Goal: Information Seeking & Learning: Check status

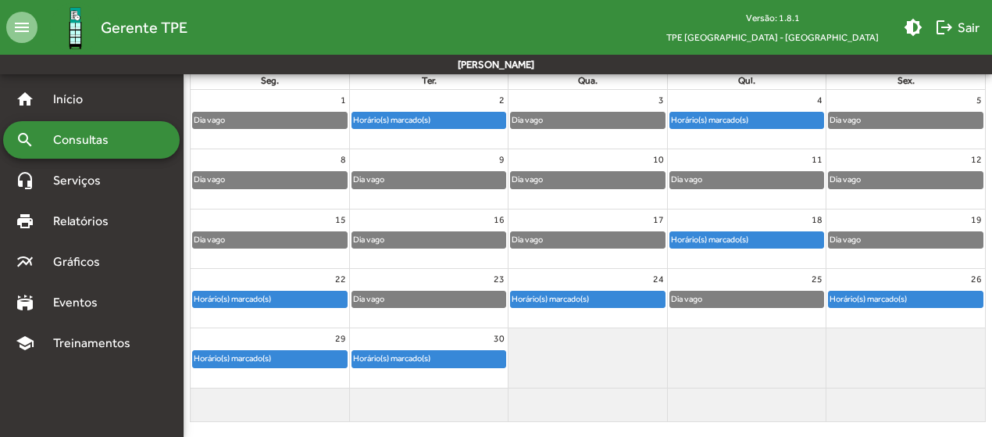
scroll to position [209, 0]
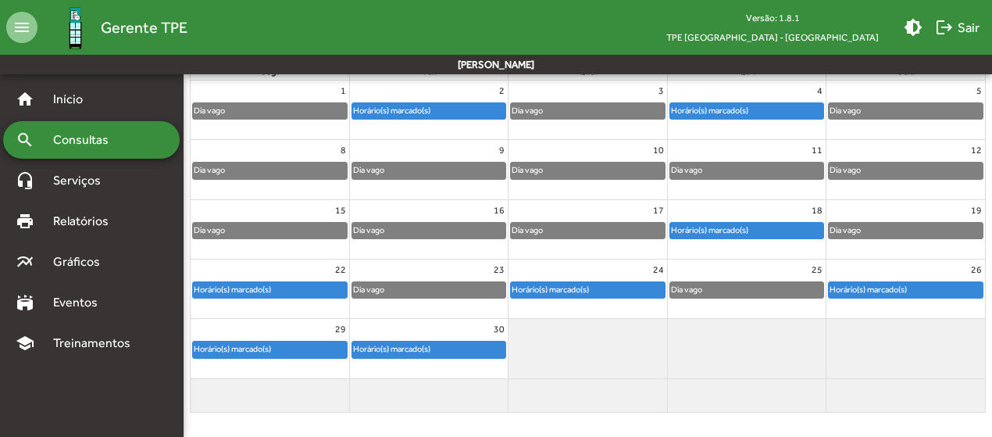
click at [784, 226] on div "Horário(s) marcado(s)" at bounding box center [746, 231] width 153 height 16
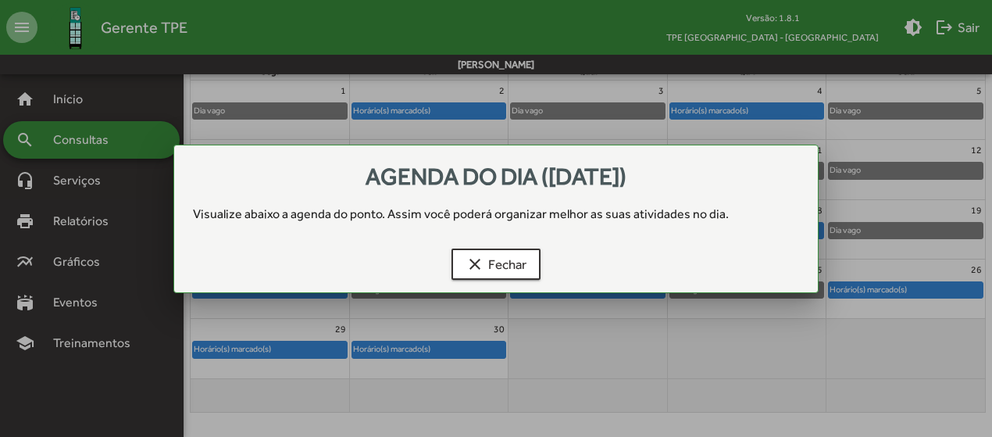
scroll to position [0, 0]
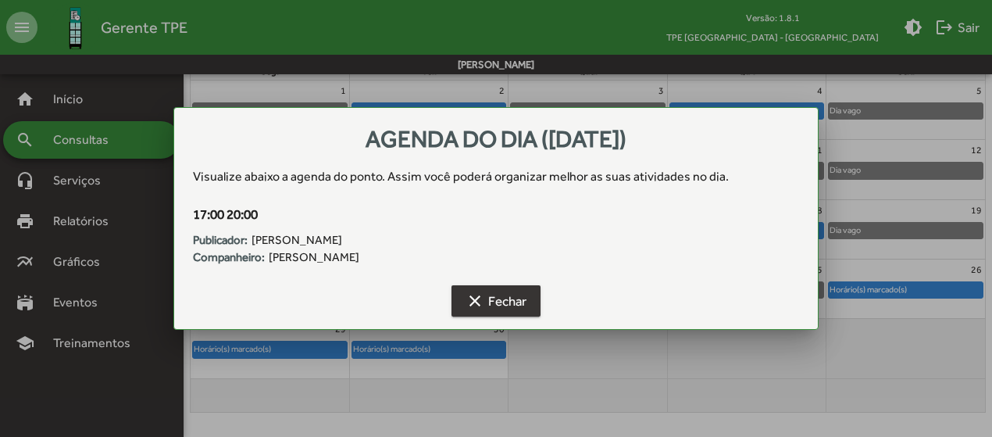
click at [519, 301] on span "clear Fechar" at bounding box center [495, 301] width 61 height 28
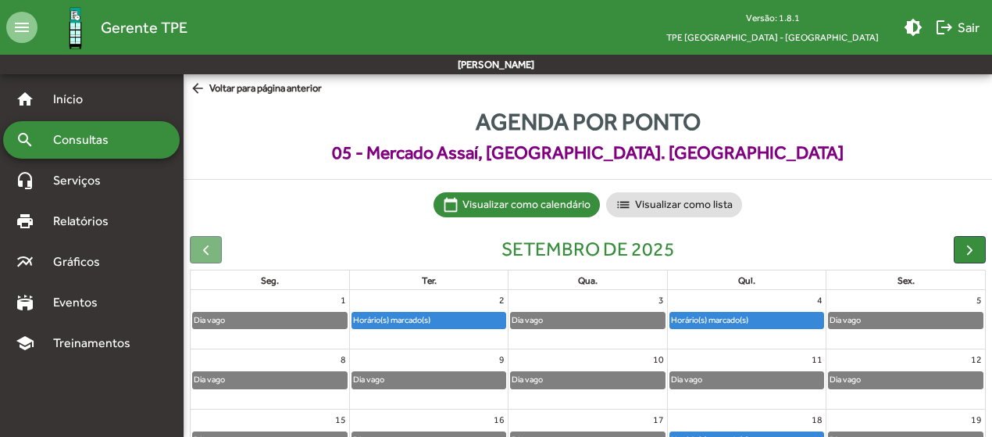
scroll to position [209, 0]
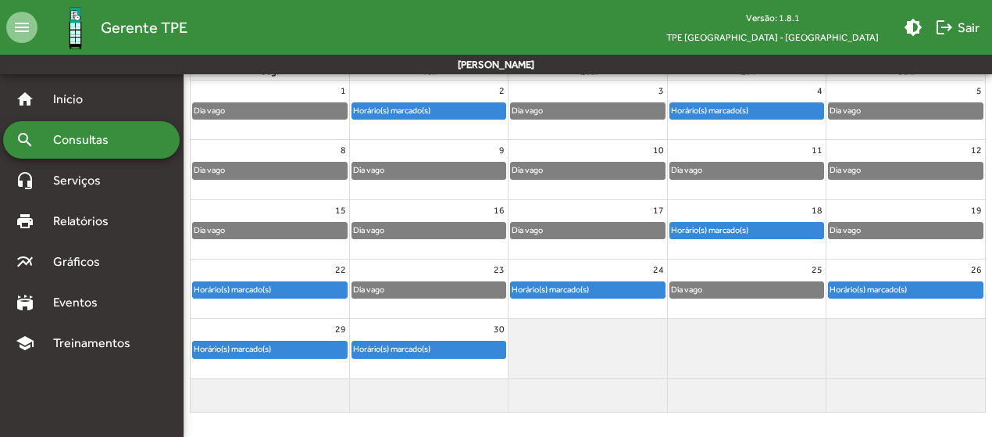
click at [648, 285] on div "Horário(s) marcado(s)" at bounding box center [587, 290] width 153 height 16
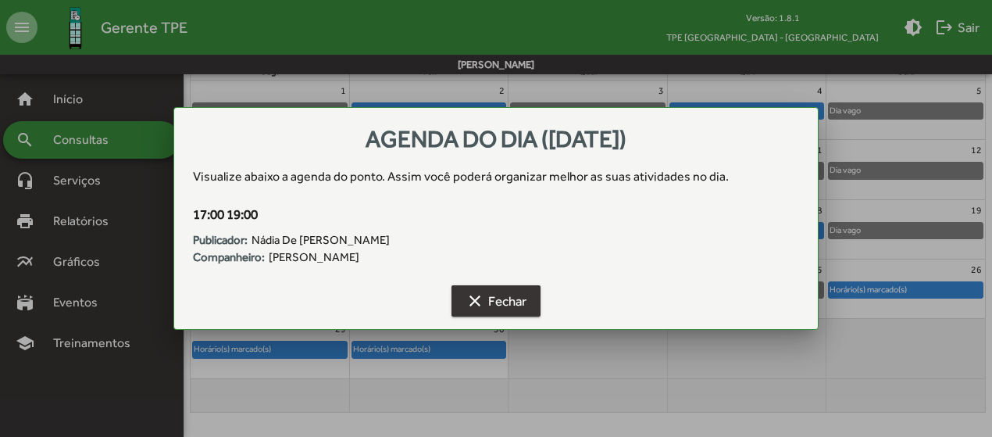
click at [518, 298] on span "clear Fechar" at bounding box center [495, 301] width 61 height 28
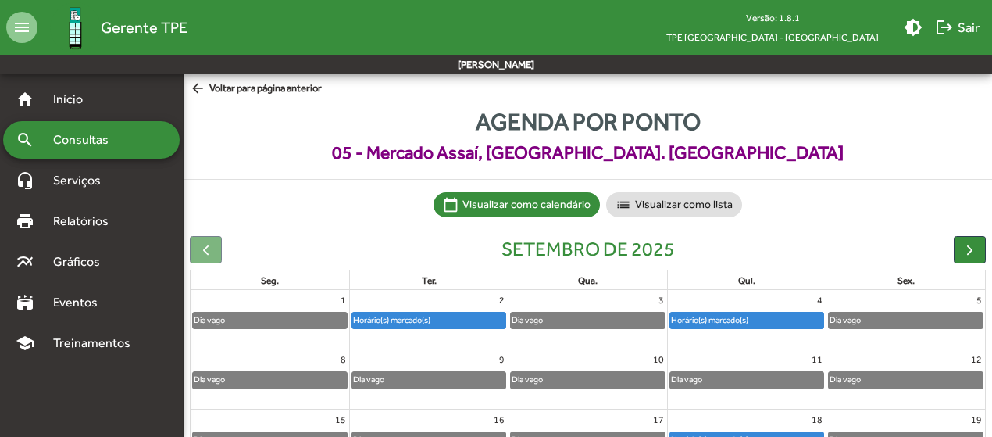
scroll to position [209, 0]
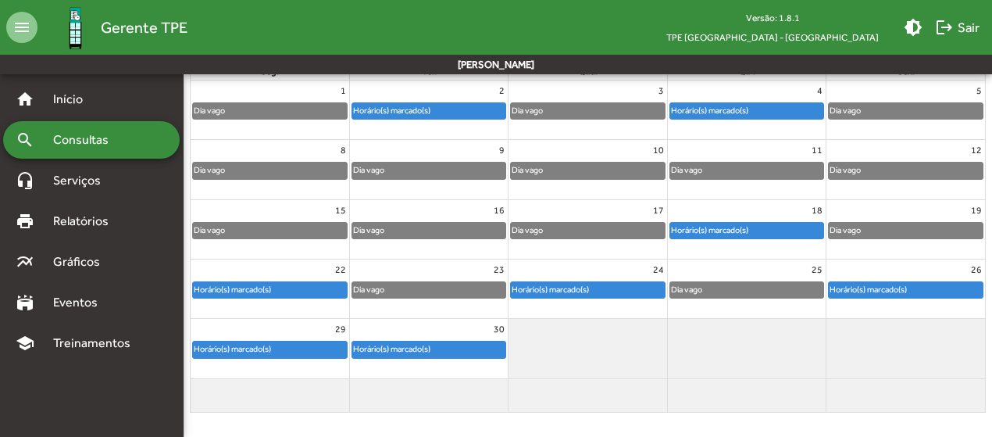
click at [861, 291] on div "Horário(s) marcado(s)" at bounding box center [868, 289] width 79 height 15
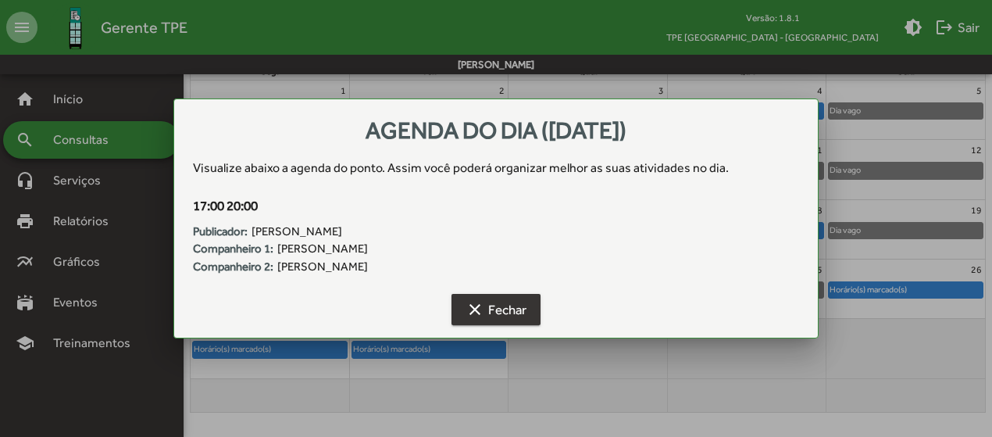
click at [516, 301] on span "clear Fechar" at bounding box center [495, 309] width 61 height 28
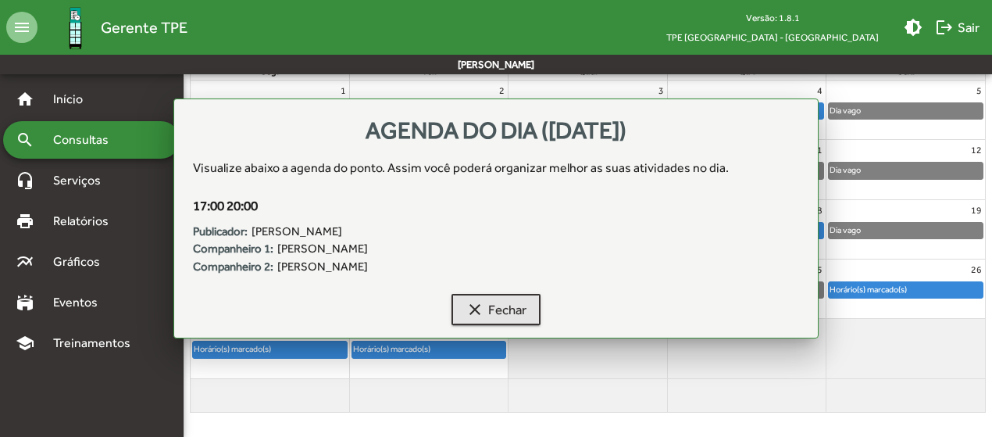
scroll to position [209, 0]
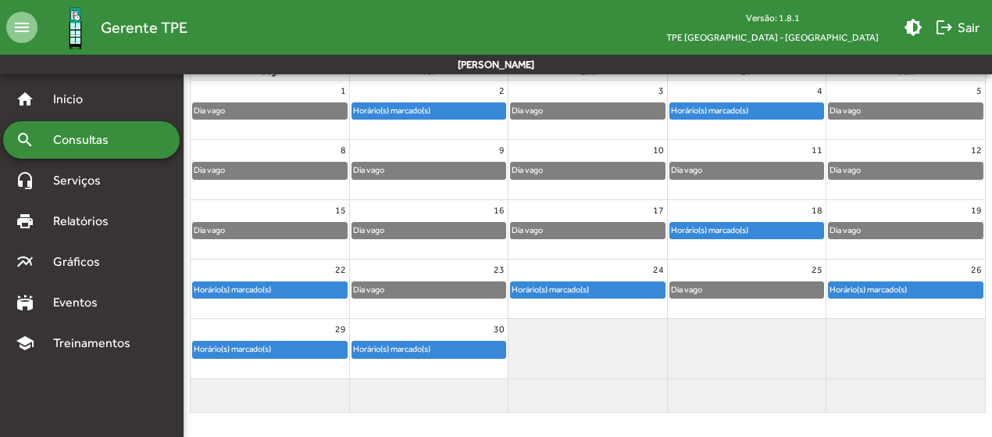
click at [262, 285] on div "Horário(s) marcado(s)" at bounding box center [232, 289] width 79 height 15
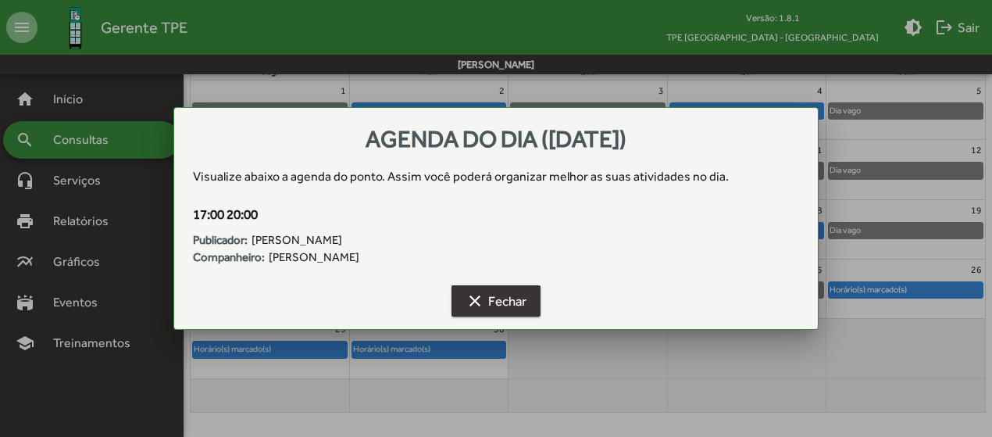
click at [520, 298] on span "clear Fechar" at bounding box center [495, 301] width 61 height 28
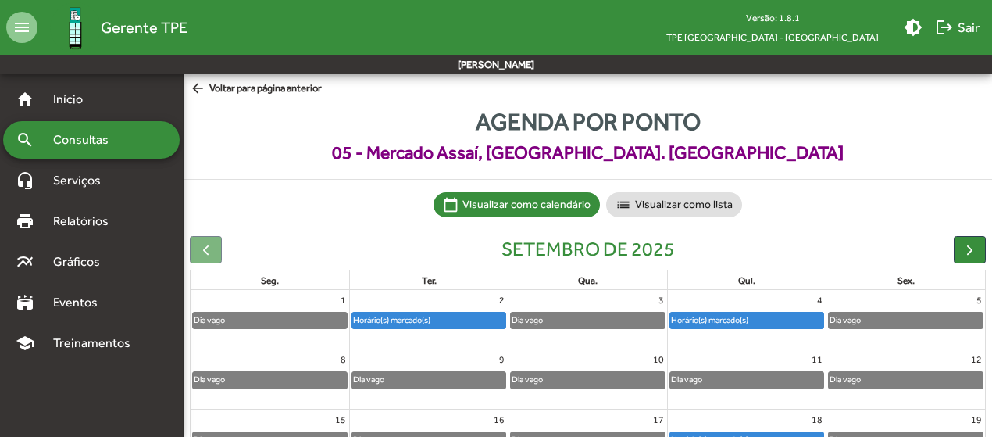
scroll to position [209, 0]
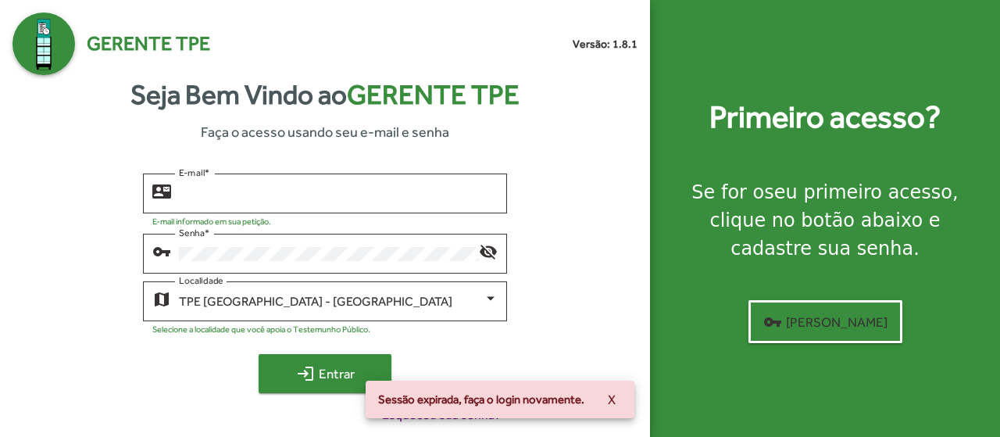
type input "**********"
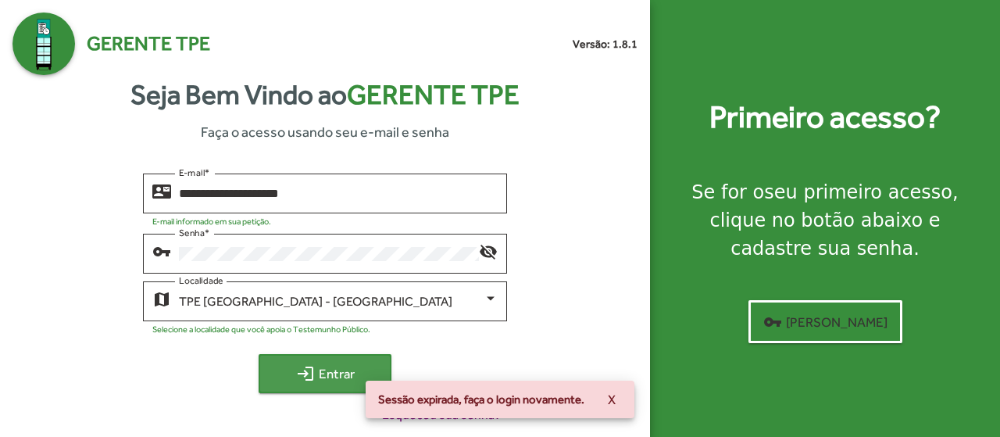
click at [343, 380] on span "login Entrar" at bounding box center [325, 373] width 105 height 28
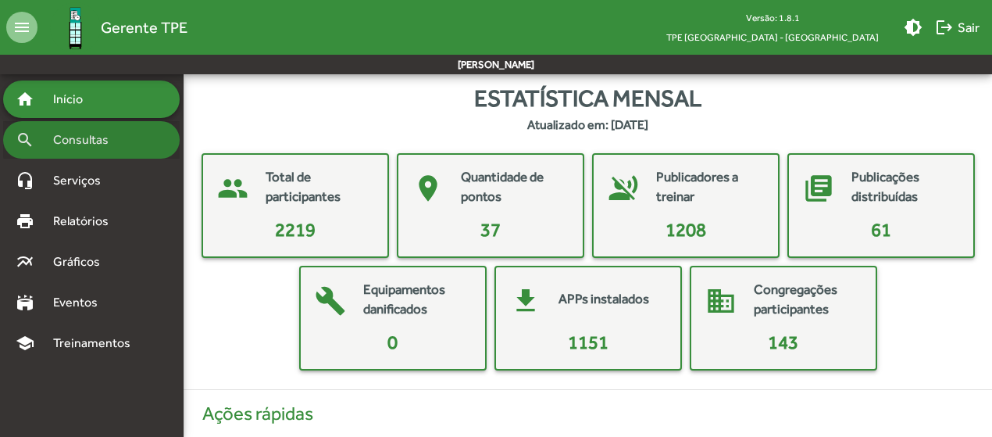
click at [103, 135] on span "Consultas" at bounding box center [86, 139] width 85 height 19
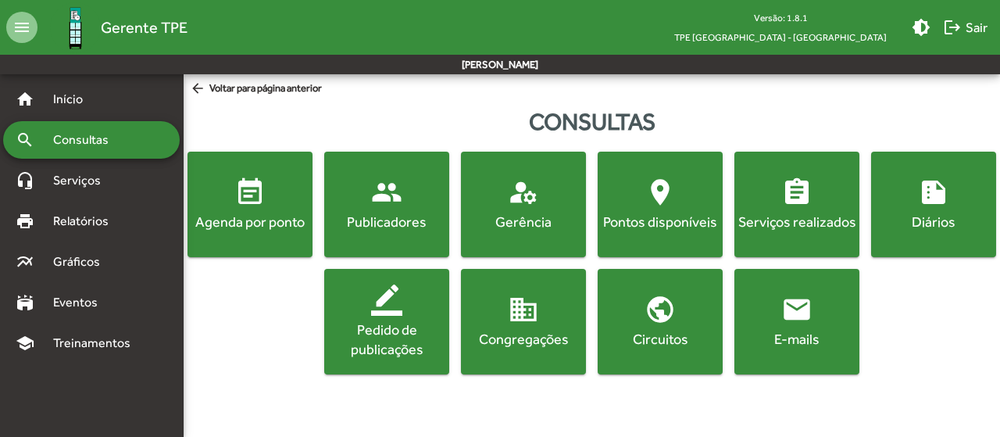
click at [281, 205] on span "event_note Agenda por ponto" at bounding box center [250, 203] width 119 height 55
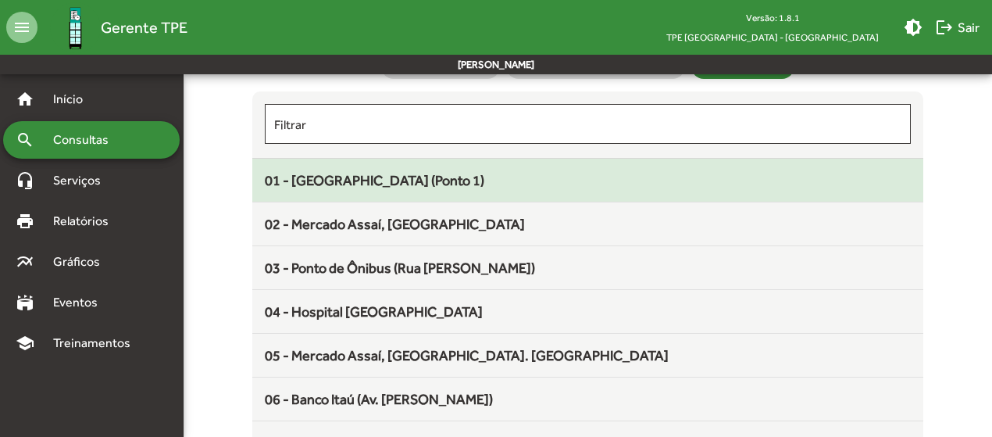
scroll to position [156, 0]
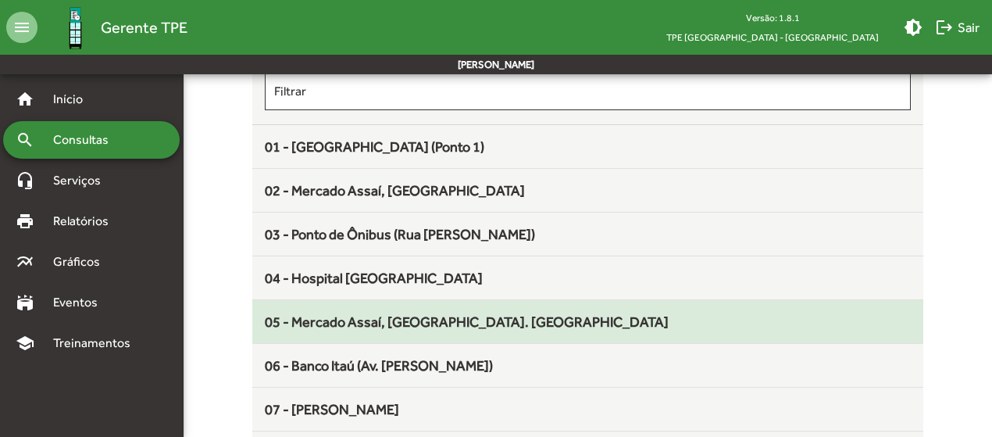
click at [422, 311] on div "05 - Mercado Assaí, [GEOGRAPHIC_DATA]. [GEOGRAPHIC_DATA]" at bounding box center [588, 321] width 646 height 21
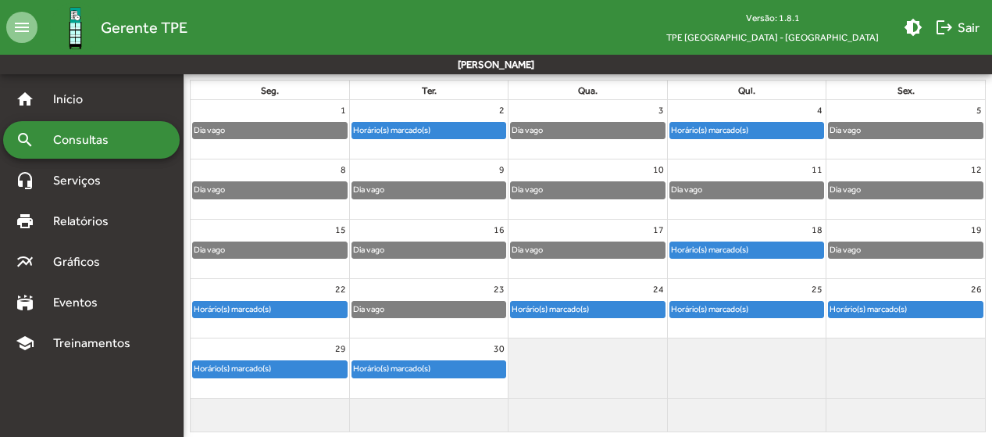
scroll to position [209, 0]
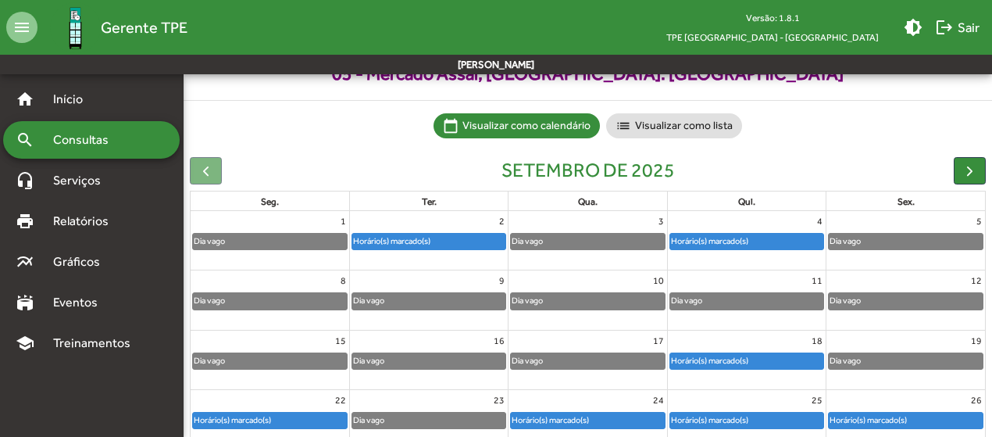
scroll to position [156, 0]
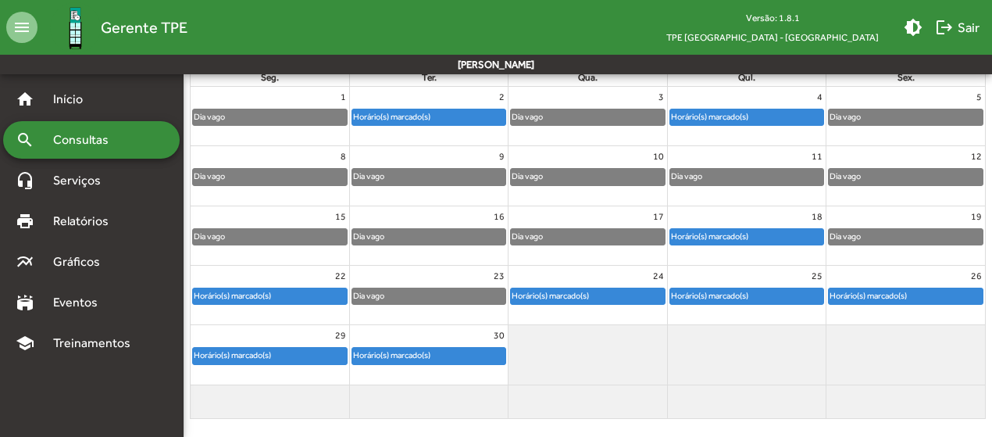
scroll to position [209, 0]
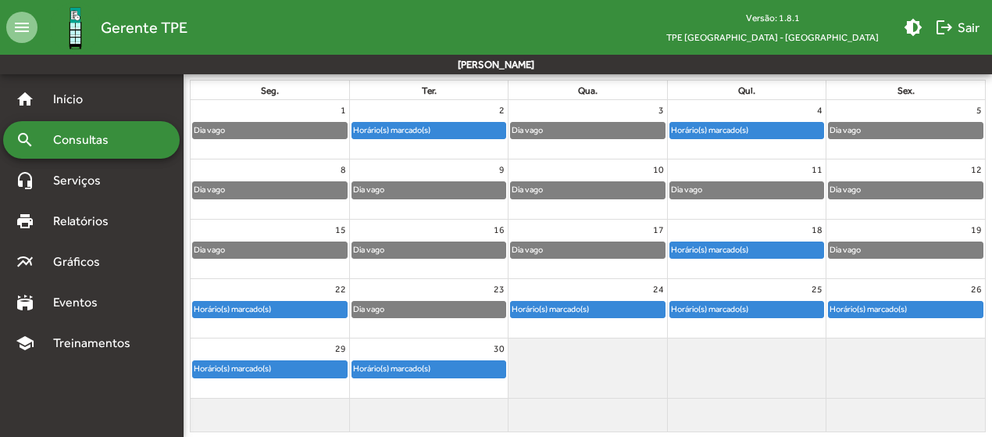
scroll to position [209, 0]
